Goal: Navigation & Orientation: Find specific page/section

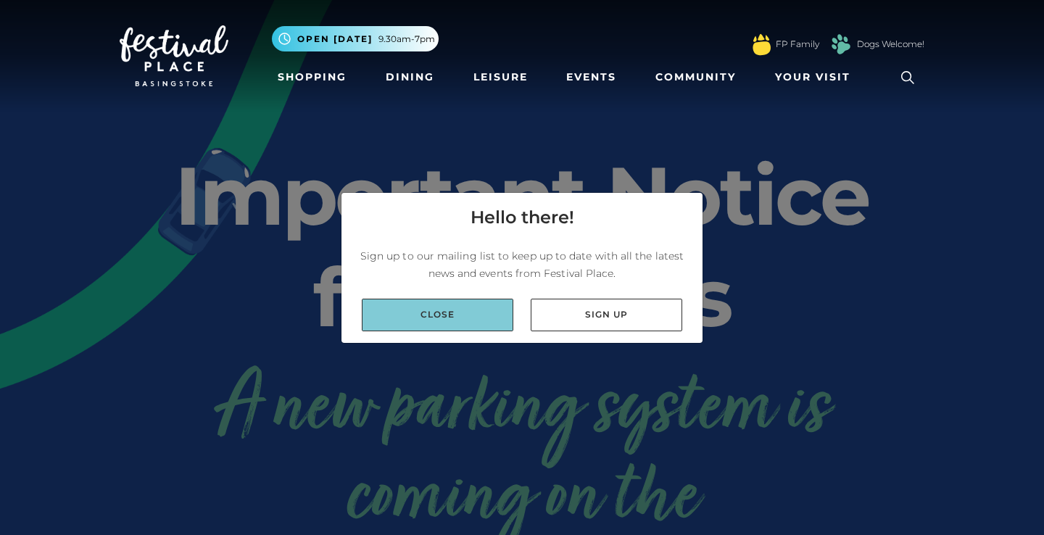
click at [462, 311] on link "Close" at bounding box center [437, 315] width 151 height 33
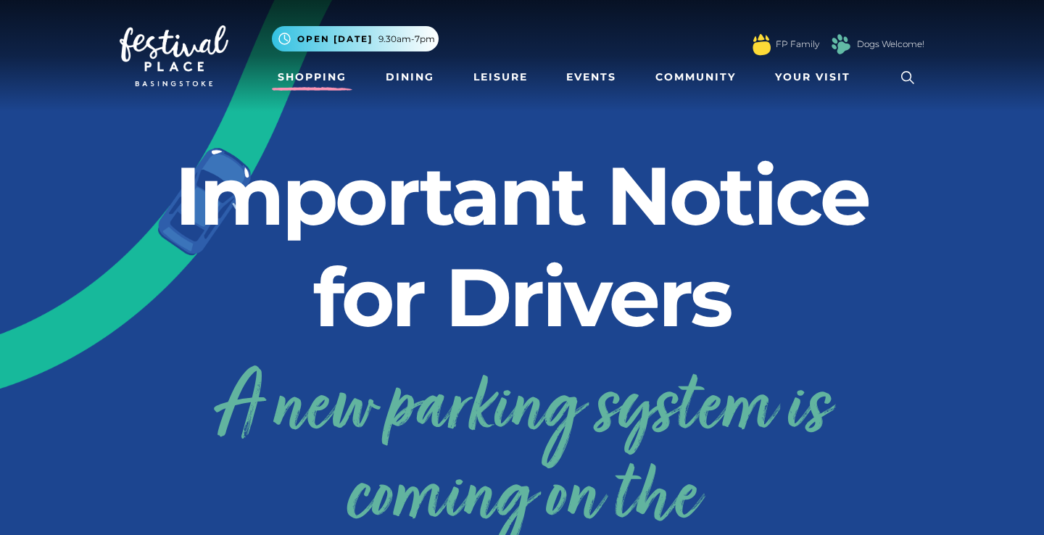
scroll to position [1, 0]
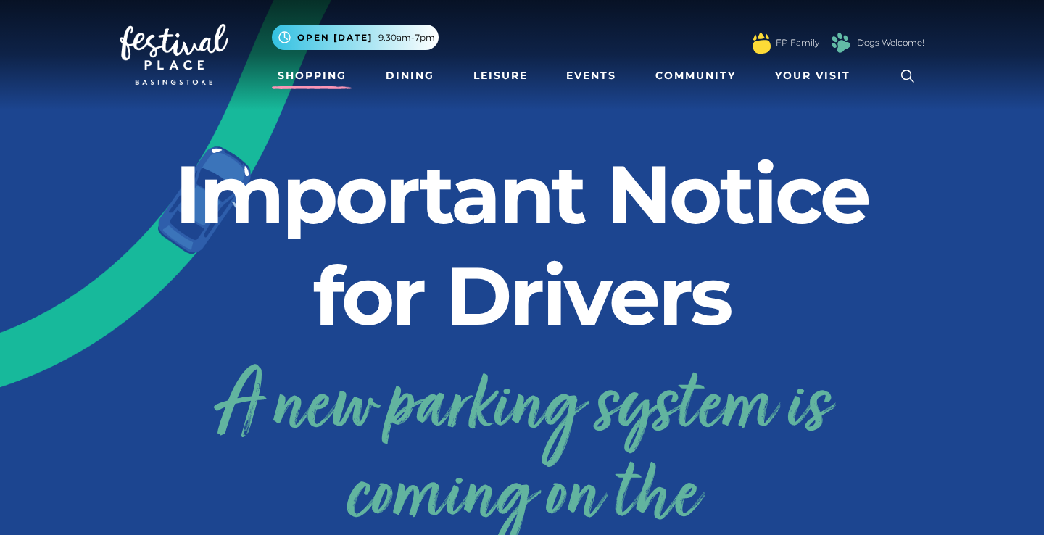
click at [332, 84] on link "Shopping" at bounding box center [312, 75] width 80 height 27
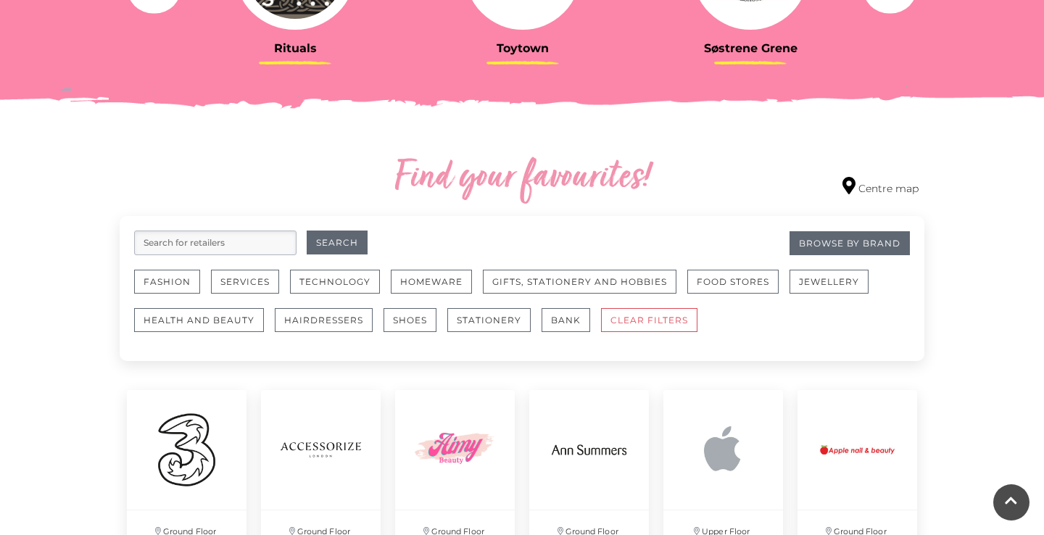
scroll to position [707, 0]
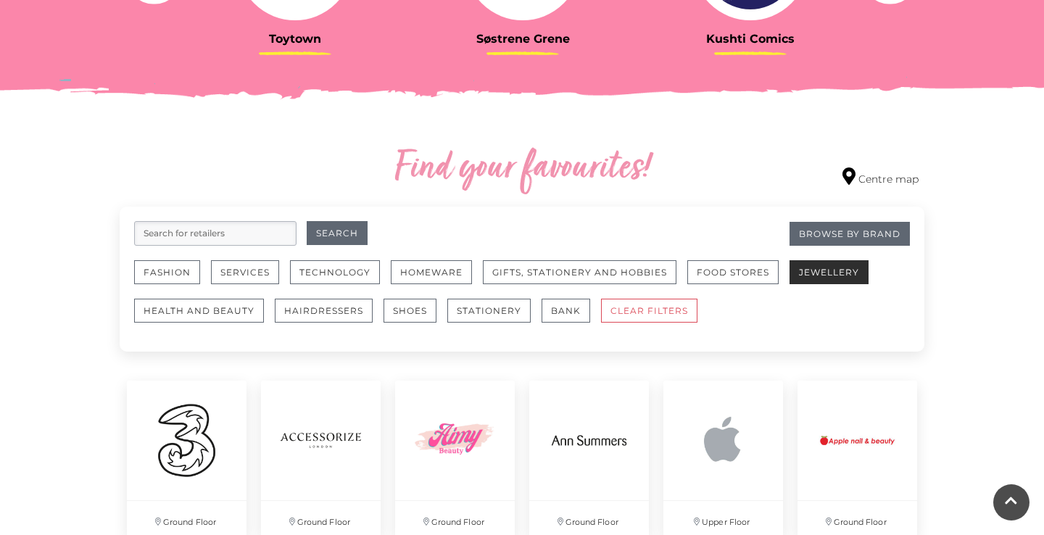
click at [812, 276] on button "Jewellery" at bounding box center [828, 272] width 79 height 24
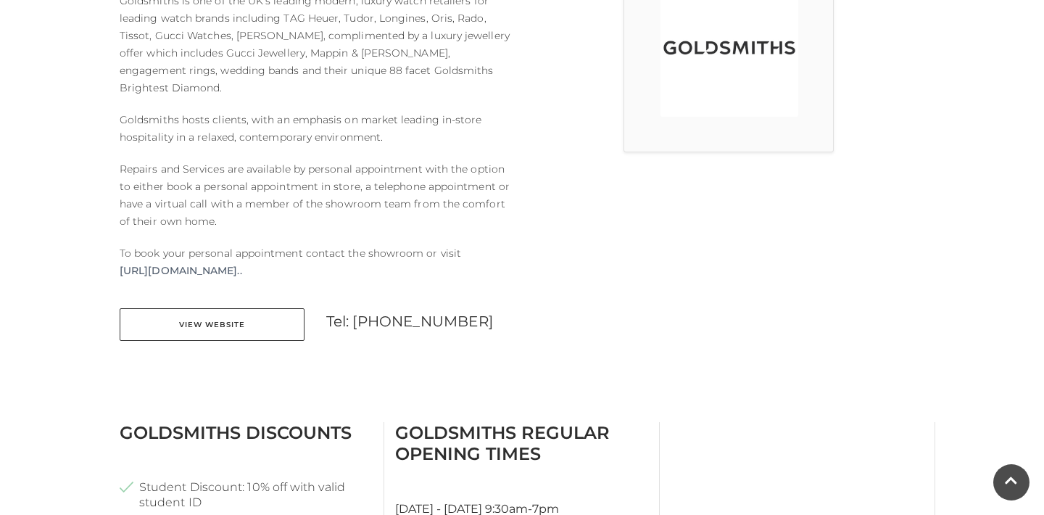
scroll to position [477, 0]
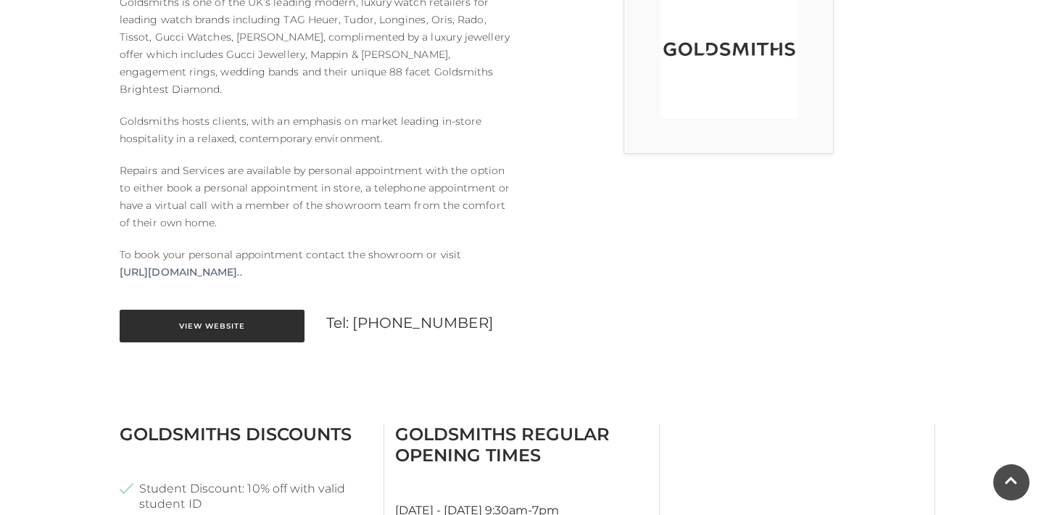
click at [182, 310] on link "View Website" at bounding box center [212, 325] width 185 height 33
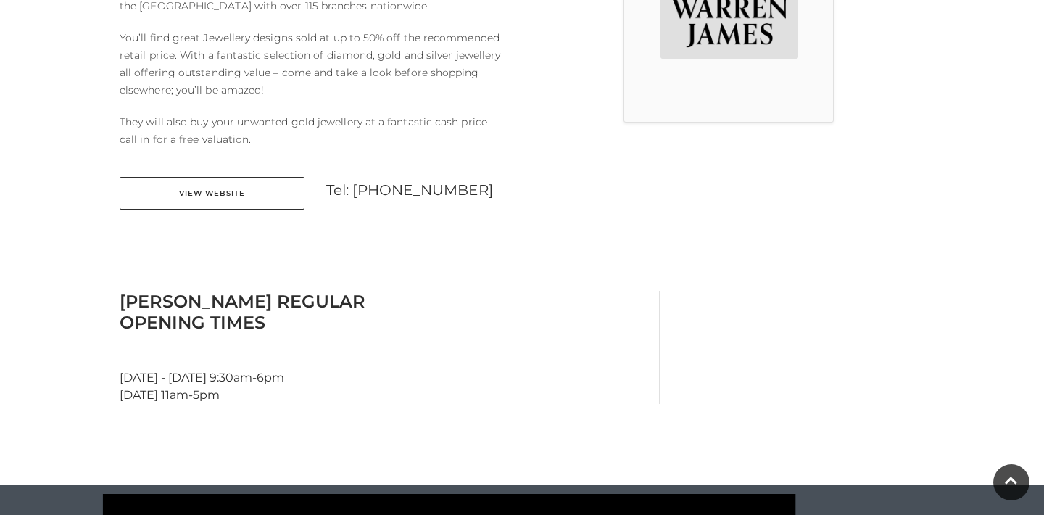
scroll to position [514, 0]
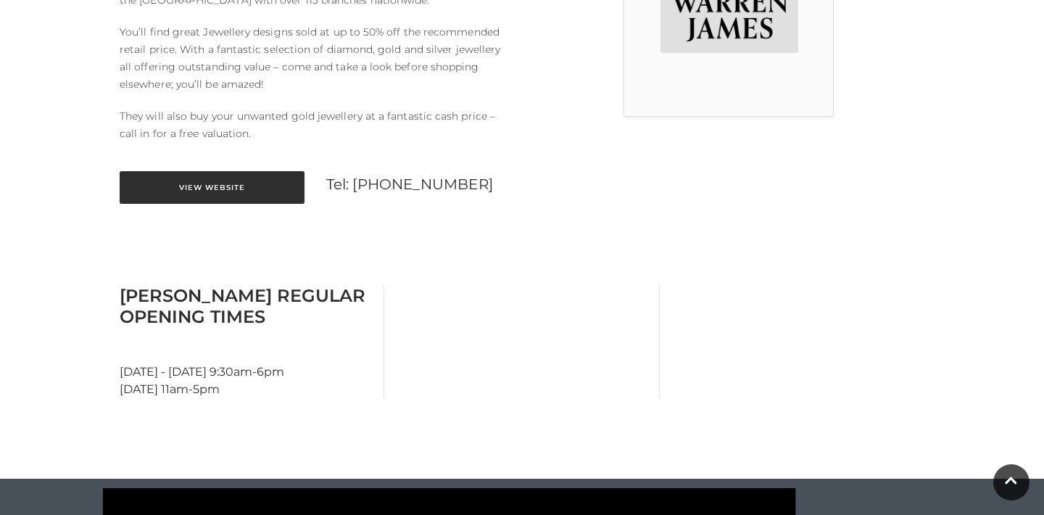
click at [232, 184] on link "View Website" at bounding box center [212, 187] width 185 height 33
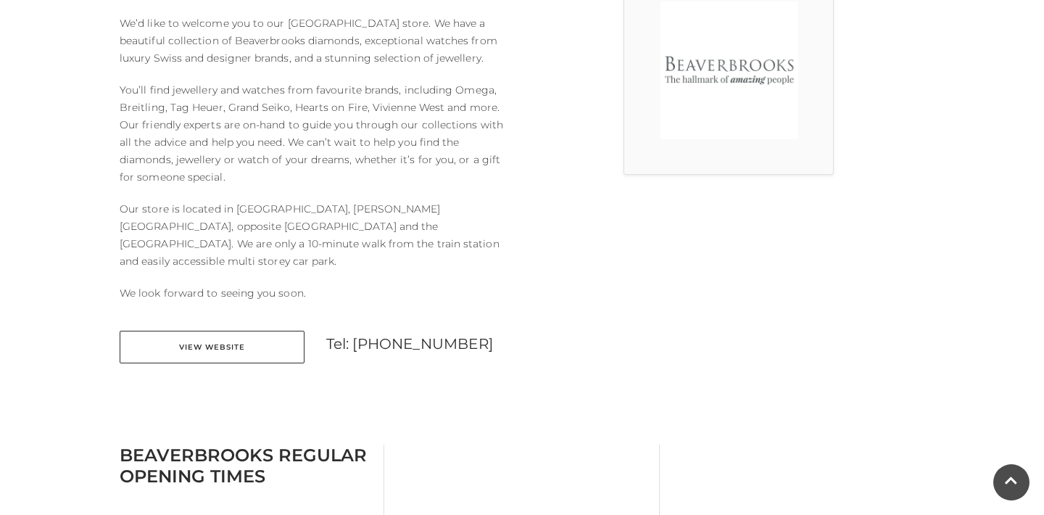
scroll to position [467, 0]
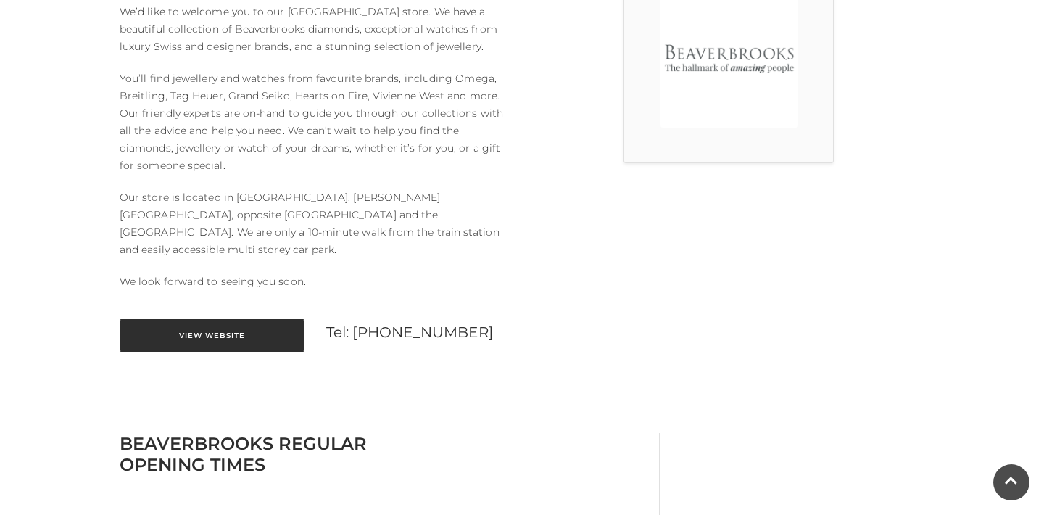
click at [244, 324] on link "View Website" at bounding box center [212, 335] width 185 height 33
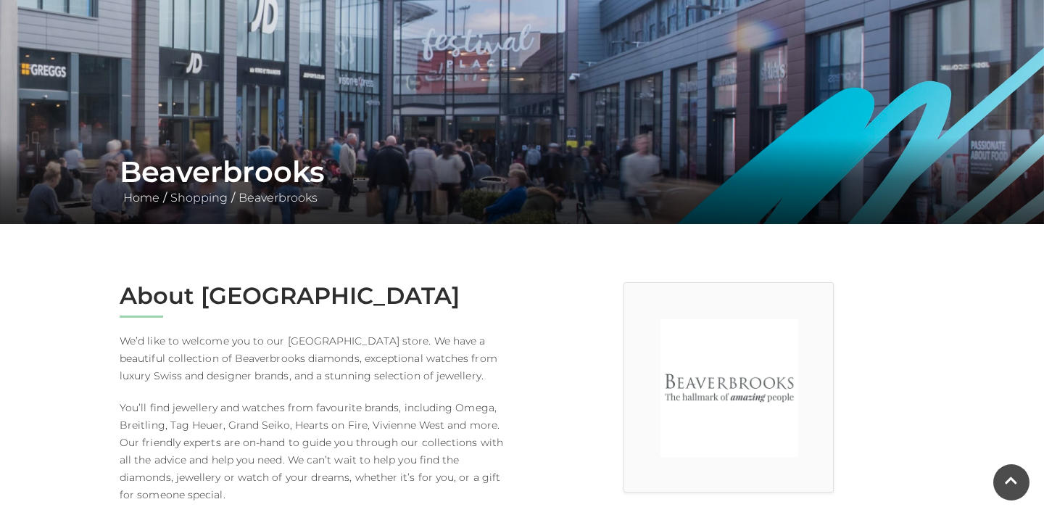
scroll to position [127, 0]
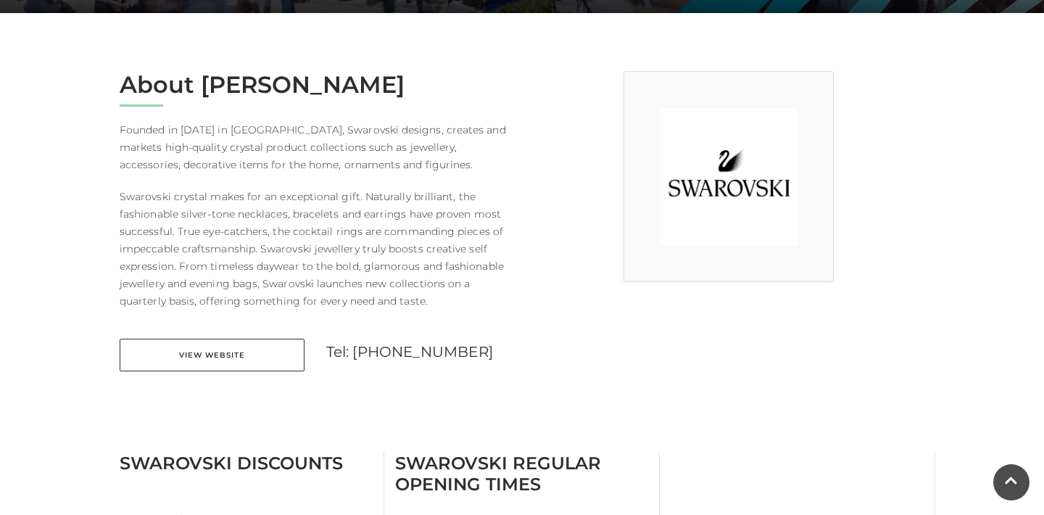
scroll to position [417, 0]
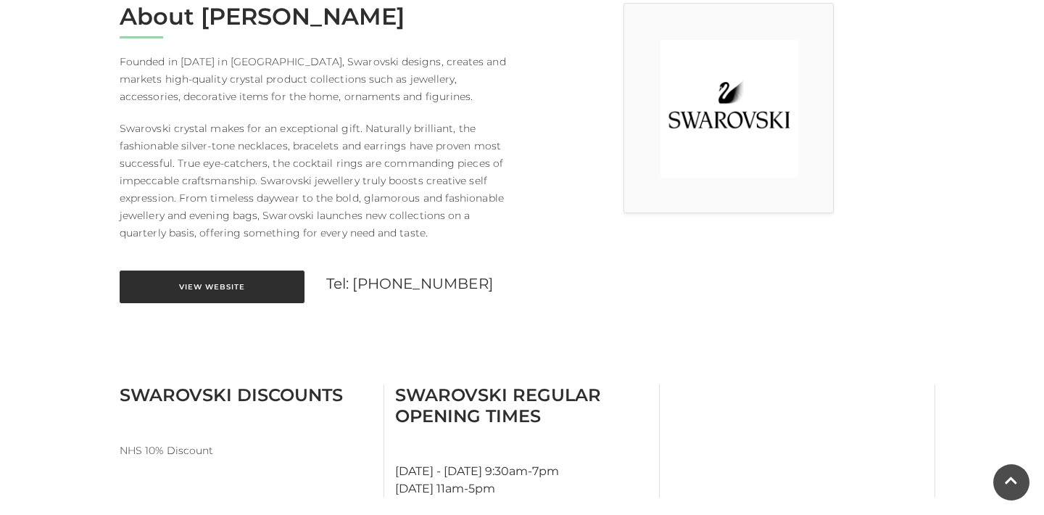
click at [237, 283] on link "View Website" at bounding box center [212, 286] width 185 height 33
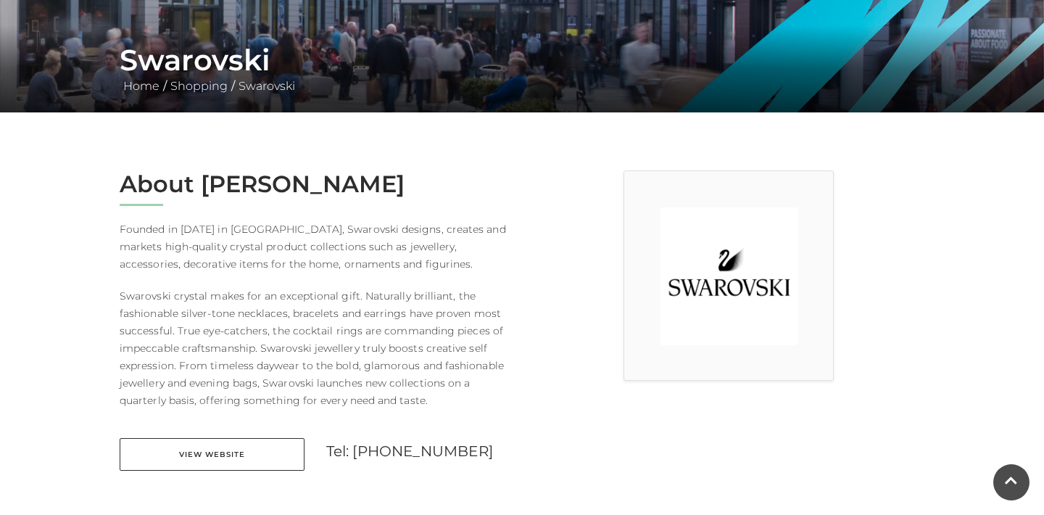
scroll to position [236, 0]
